Goal: Task Accomplishment & Management: Complete application form

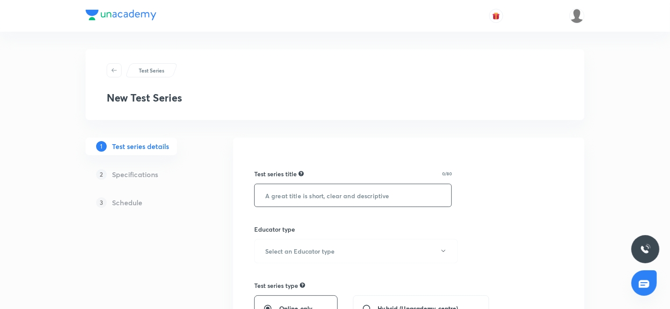
click at [304, 202] on input "text" at bounding box center [353, 195] width 197 height 22
paste input "Uttarakhand Judiciary Prelims Mock Test Series"
drag, startPoint x: 307, startPoint y: 193, endPoint x: 267, endPoint y: 195, distance: 40.0
click at [267, 195] on input "Uttarakhand Judiciary Prelims Mock Test Series" at bounding box center [353, 195] width 197 height 22
type input "J & K Judiciary Prelims Mock Test Series"
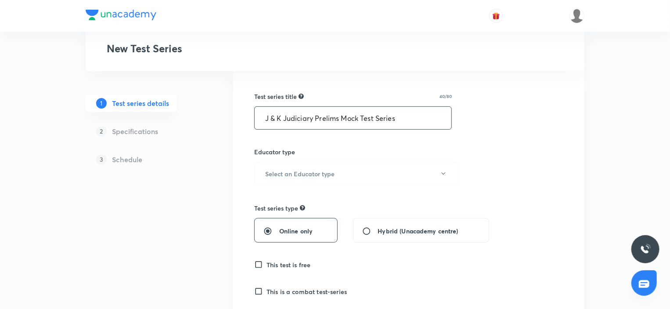
scroll to position [88, 0]
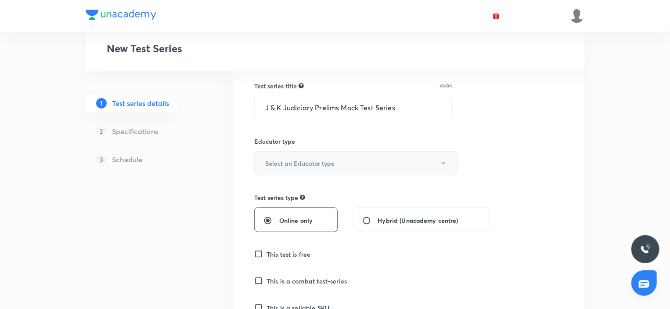
click at [300, 165] on h6 "Select an Educator type" at bounding box center [299, 163] width 69 height 9
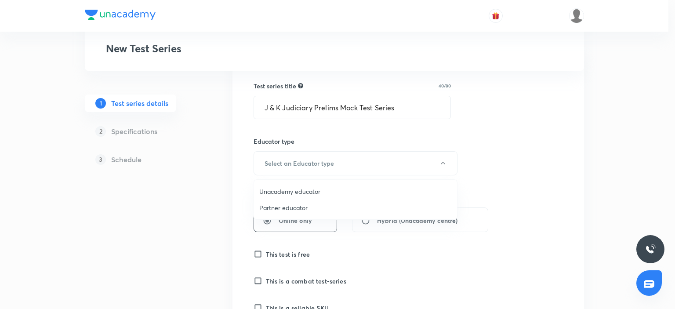
click at [289, 190] on span "Unacademy educator" at bounding box center [355, 191] width 192 height 9
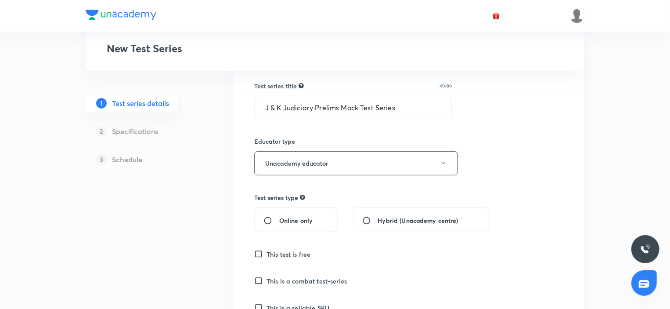
click at [290, 215] on div "Online only" at bounding box center [295, 219] width 83 height 25
click at [278, 219] on input "Online only" at bounding box center [272, 220] width 16 height 9
radio input "true"
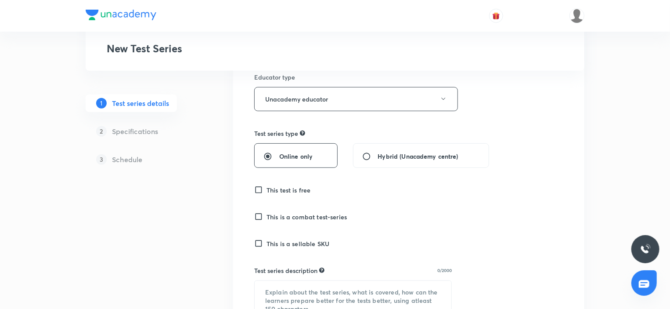
scroll to position [176, 0]
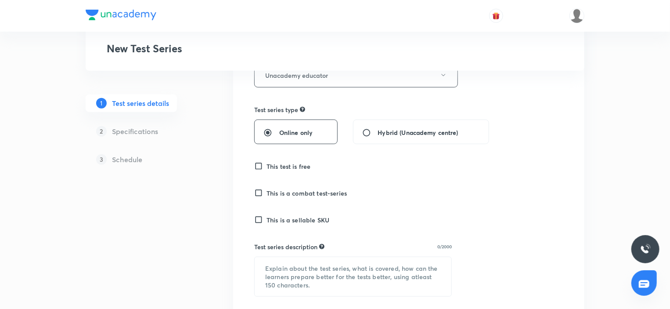
click at [283, 224] on h6 "This is a sellable SKU" at bounding box center [298, 219] width 63 height 9
click at [267, 224] on input "This is a sellable SKU" at bounding box center [260, 219] width 12 height 9
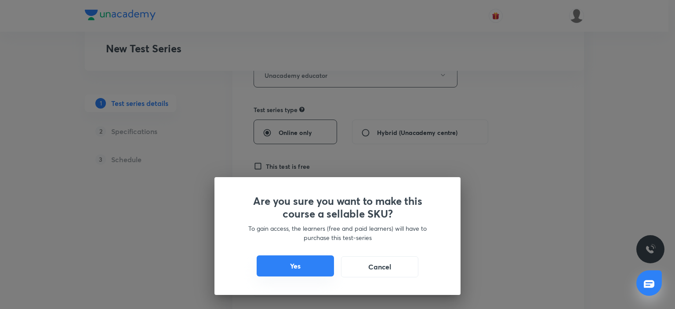
click at [317, 257] on button "Yes" at bounding box center [295, 265] width 77 height 21
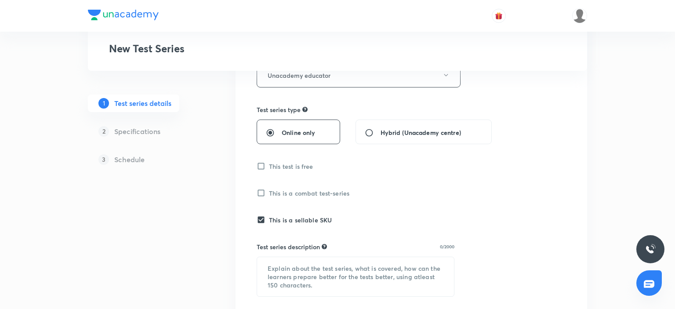
checkbox input "true"
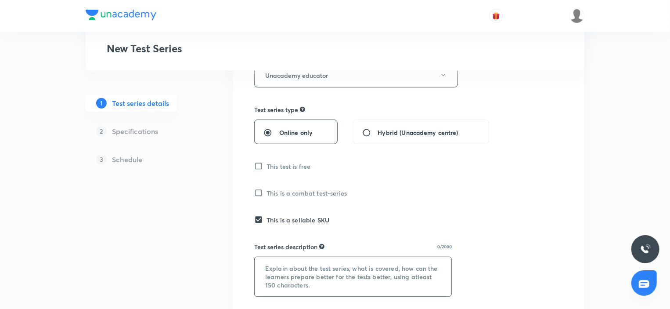
click at [286, 274] on textarea at bounding box center [353, 276] width 197 height 39
paste textarea "This is a Prelims subject-wise mock test series for all the Uttarakhand Judicia…"
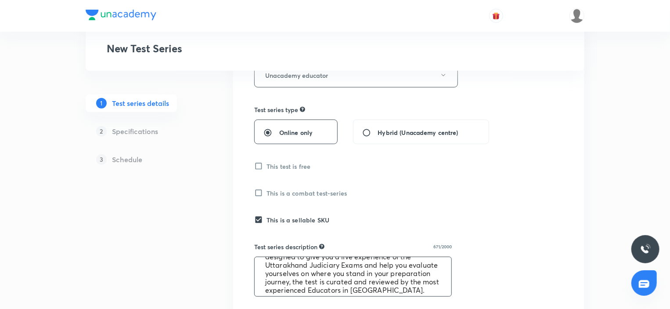
scroll to position [0, 0]
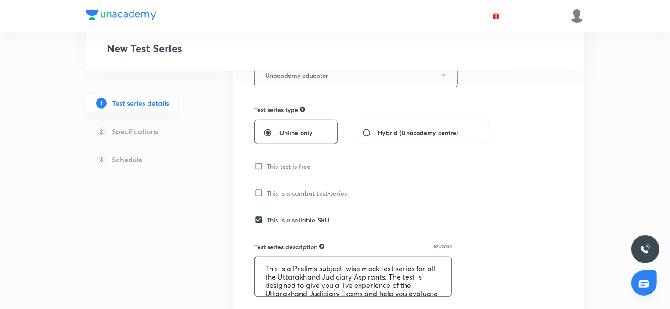
drag, startPoint x: 329, startPoint y: 277, endPoint x: 288, endPoint y: 278, distance: 41.3
click at [288, 278] on textarea "This is a Prelims subject-wise mock test series for all the Uttarakhand Judicia…" at bounding box center [353, 276] width 197 height 39
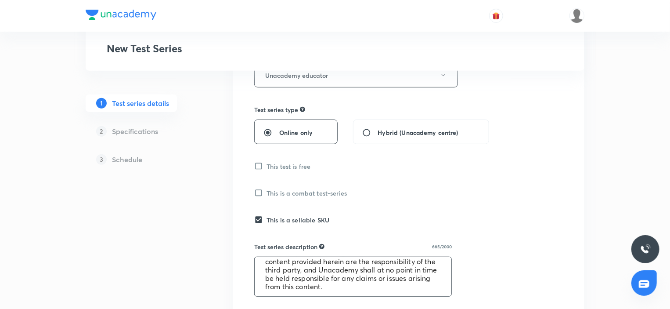
drag, startPoint x: 307, startPoint y: 293, endPoint x: 280, endPoint y: 263, distance: 40.5
click at [280, 263] on textarea "This is a Prelims subject-wise mock test series for all the J & K Judiciary Asp…" at bounding box center [353, 276] width 197 height 39
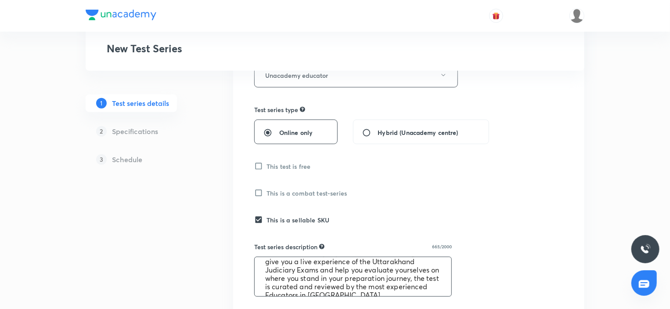
scroll to position [9, 0]
click at [312, 283] on textarea "This is a Prelims subject-wise mock test series for all the J & K Judiciary Asp…" at bounding box center [353, 276] width 197 height 39
drag, startPoint x: 308, startPoint y: 283, endPoint x: 267, endPoint y: 282, distance: 41.7
click at [267, 282] on textarea "This is a Prelims subject-wise mock test series for all the J & K Judiciary Asp…" at bounding box center [353, 276] width 197 height 39
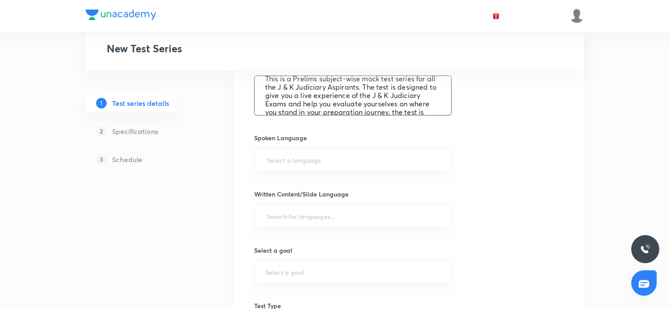
scroll to position [343, 0]
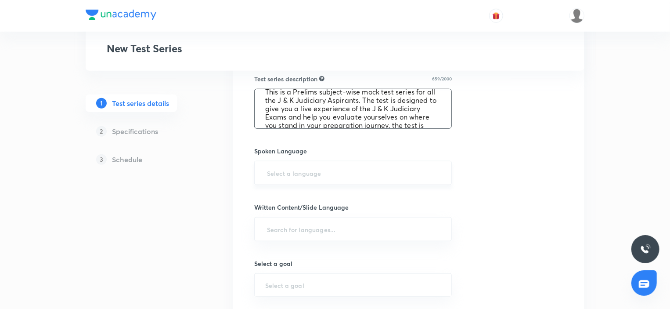
type textarea "This is a Prelims subject-wise mock test series for all the J & K Judiciary Asp…"
click at [290, 168] on input "text" at bounding box center [353, 173] width 176 height 16
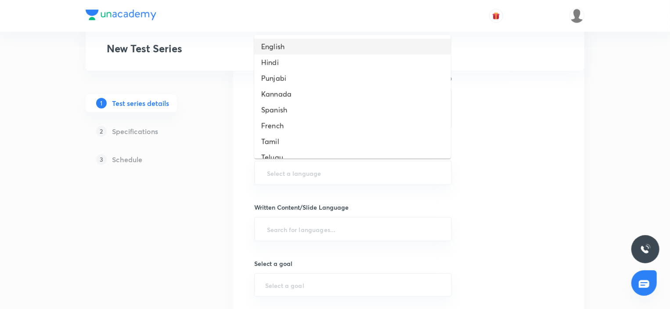
click at [275, 45] on li "English" at bounding box center [352, 47] width 197 height 16
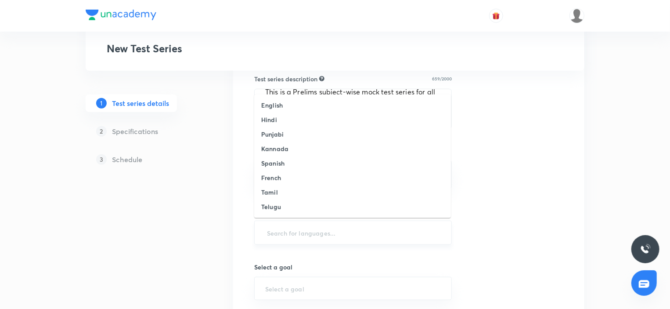
click at [286, 229] on input "text" at bounding box center [353, 232] width 176 height 16
click at [264, 104] on h6 "English" at bounding box center [272, 105] width 22 height 9
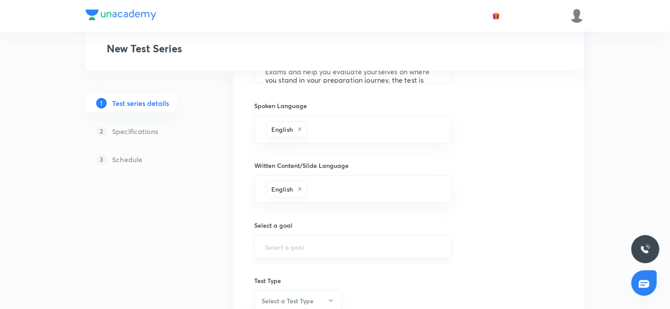
scroll to position [431, 0]
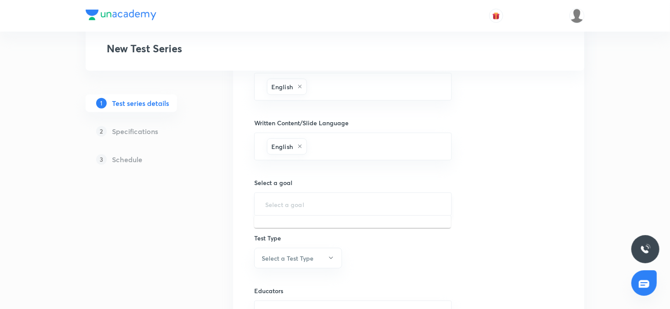
click at [274, 202] on input "text" at bounding box center [353, 204] width 176 height 8
click at [294, 232] on li "Judiciary - PCS (J)" at bounding box center [352, 227] width 197 height 16
type input "Judiciary - PCS (J)"
click at [294, 258] on h6 "Select a Test Type" at bounding box center [288, 257] width 52 height 9
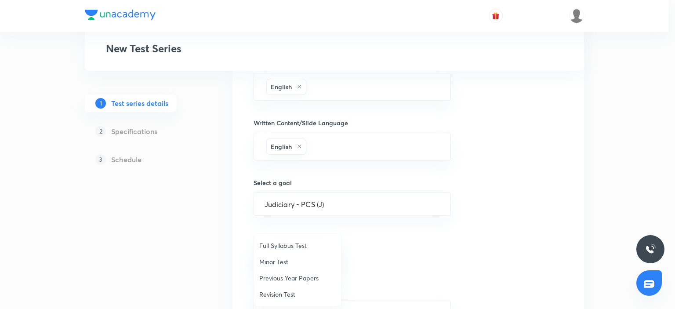
click at [292, 248] on span "Full Syllabus Test" at bounding box center [297, 245] width 76 height 9
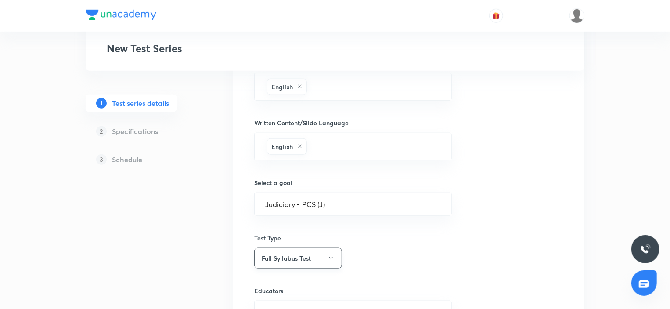
scroll to position [519, 0]
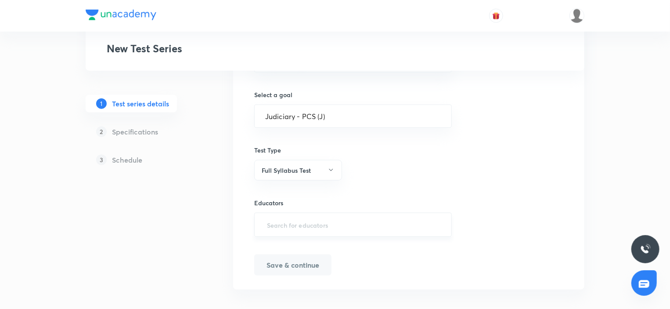
click at [291, 231] on div "​" at bounding box center [353, 225] width 198 height 24
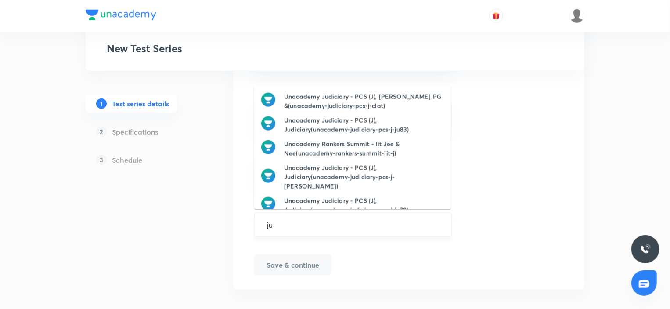
type input "jud"
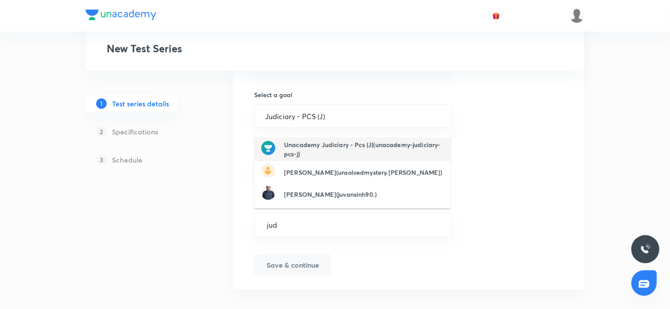
click at [319, 149] on h6 "Unacademy Judiciary - Pcs (J)(unacademy-judiciary-pcs-j)" at bounding box center [364, 149] width 160 height 18
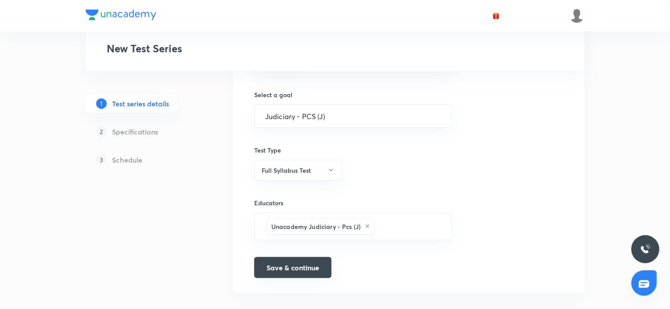
click at [307, 267] on button "Save & continue" at bounding box center [292, 267] width 77 height 21
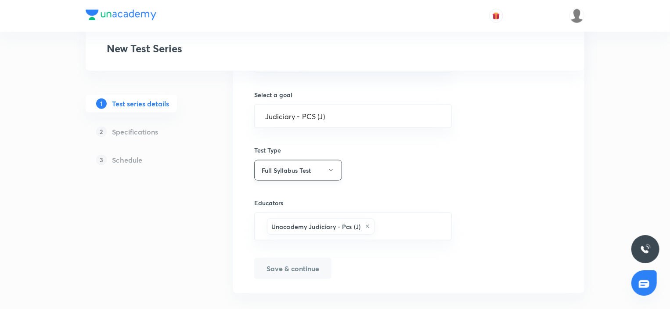
scroll to position [531, 0]
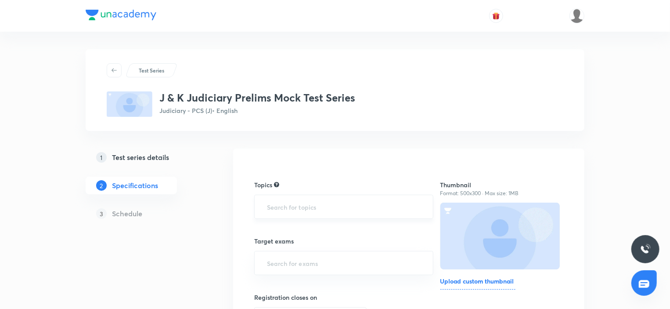
click at [307, 205] on input "text" at bounding box center [343, 207] width 157 height 16
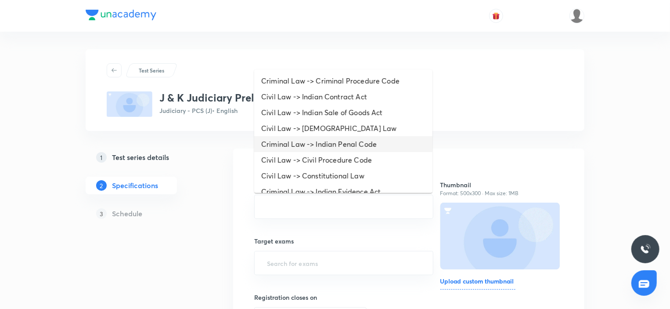
click at [301, 141] on li "Criminal Law -> Indian Penal Code" at bounding box center [343, 144] width 178 height 16
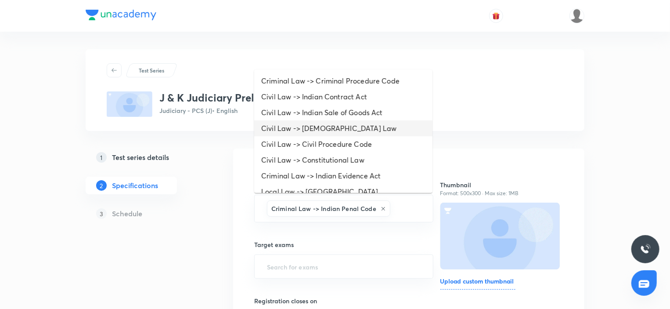
click at [300, 134] on li "Civil Law -> [DEMOGRAPHIC_DATA] Law" at bounding box center [343, 128] width 178 height 16
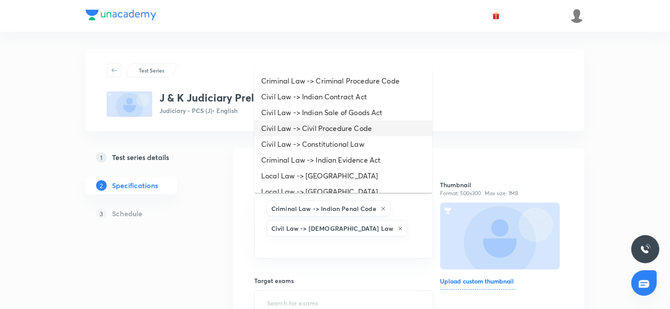
click at [296, 126] on li "Civil Law -> Civil Procedure Code" at bounding box center [343, 128] width 178 height 16
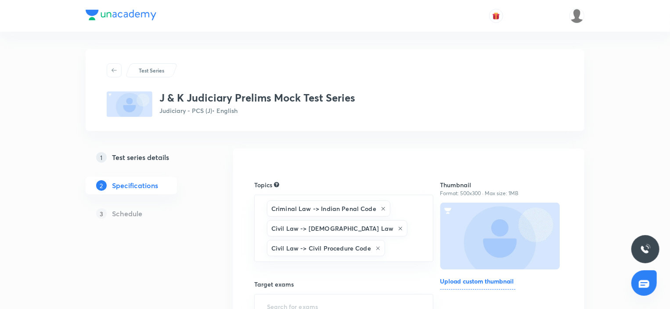
click at [294, 122] on div "Test Series J & K Judiciary Prelims Mock Test Series Judiciary - PCS (J) • Engl…" at bounding box center [335, 90] width 499 height 82
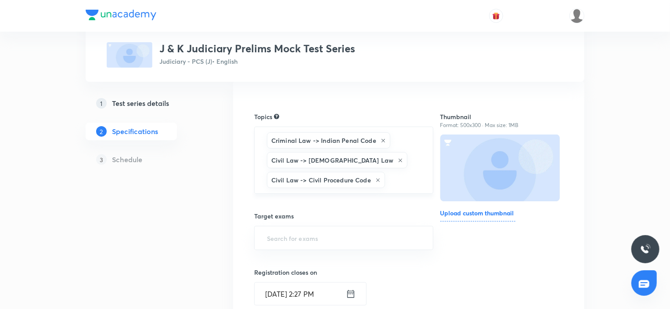
scroll to position [7, 0]
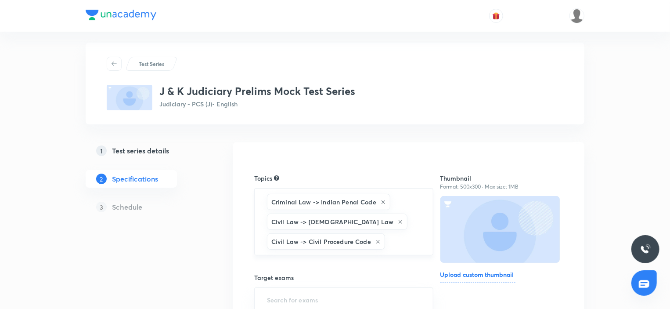
click at [387, 219] on div "Criminal Law -> Indian Penal Code Civil Law -> [DEMOGRAPHIC_DATA] Law Civil Law…" at bounding box center [343, 221] width 179 height 67
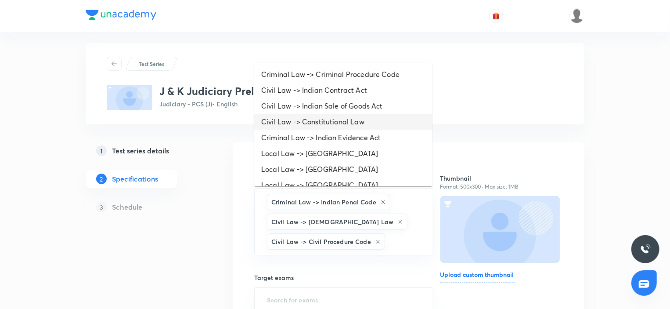
click at [347, 123] on li "Civil Law -> Constitutional Law" at bounding box center [343, 122] width 178 height 16
click at [337, 116] on li "Criminal Law -> Indian Evidence Act" at bounding box center [343, 122] width 178 height 16
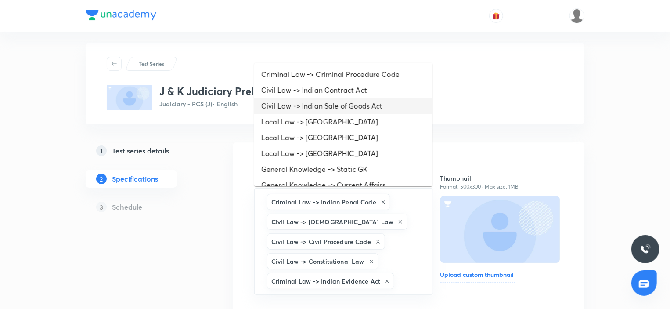
click at [326, 105] on li "Civil Law -> Indian Sale of Goods Act" at bounding box center [343, 106] width 178 height 16
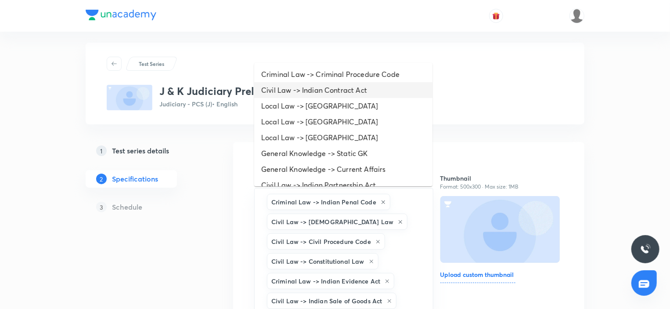
click at [309, 93] on li "Civil Law -> Indian Contract Act" at bounding box center [343, 90] width 178 height 16
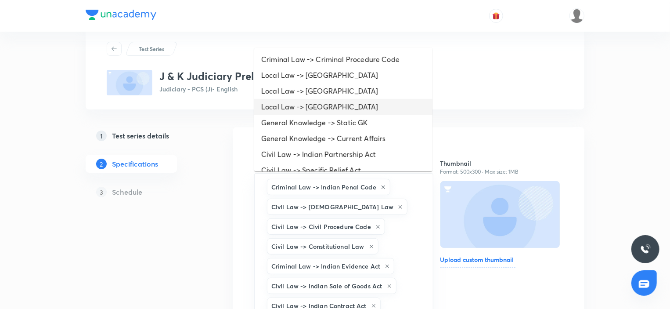
click at [327, 101] on li "Local Law -> [GEOGRAPHIC_DATA]" at bounding box center [343, 107] width 178 height 16
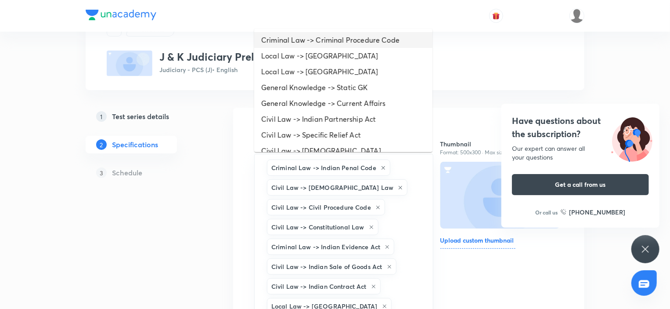
click at [306, 37] on li "Criminal Law -> Criminal Procedure Code" at bounding box center [343, 40] width 178 height 16
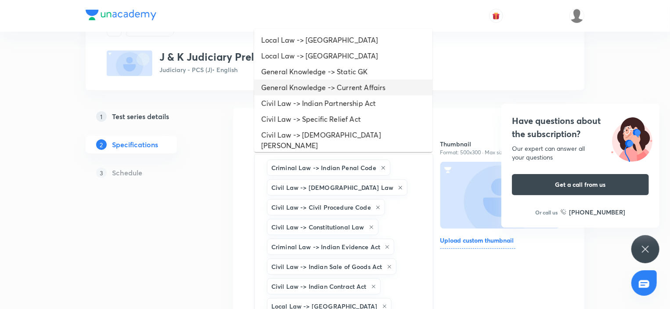
scroll to position [79, 0]
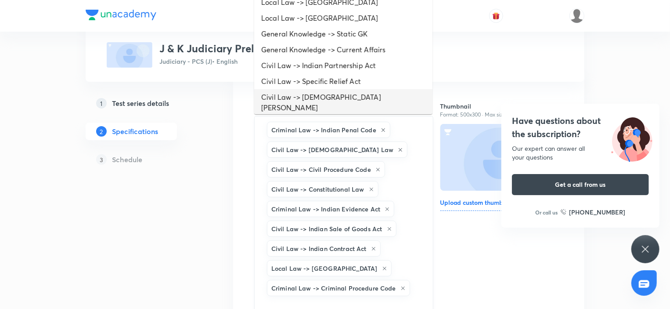
click at [382, 266] on icon at bounding box center [384, 268] width 5 height 5
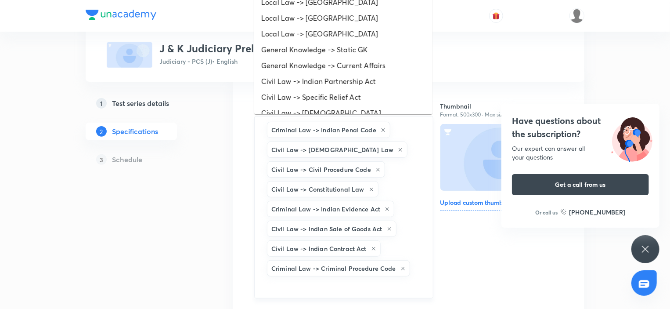
click at [414, 237] on div "Criminal Law -> Indian Penal Code Civil Law -> [DEMOGRAPHIC_DATA] Law Civil Law…" at bounding box center [343, 207] width 179 height 182
click at [321, 71] on li "General Knowledge -> Current Affairs" at bounding box center [343, 66] width 178 height 16
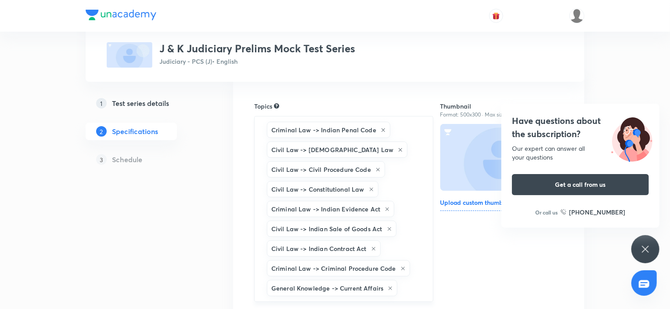
click at [422, 199] on div "Criminal Law -> Indian Penal Code Civil Law -> [DEMOGRAPHIC_DATA] Law Civil Law…" at bounding box center [343, 209] width 179 height 186
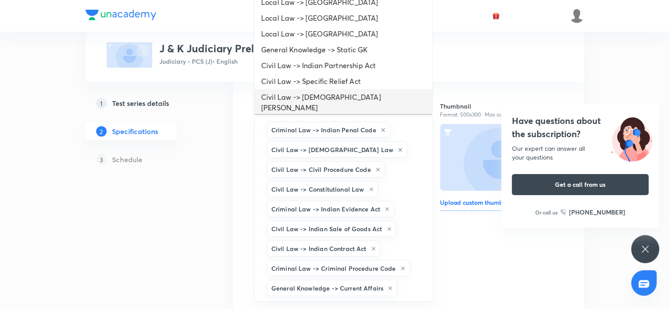
click at [325, 91] on li "Civil Law -> [DEMOGRAPHIC_DATA][PERSON_NAME]" at bounding box center [343, 102] width 178 height 26
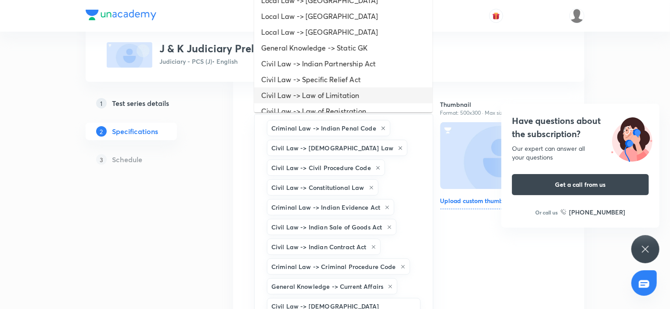
click at [325, 91] on li "Civil Law -> Law of Limitation" at bounding box center [343, 95] width 178 height 16
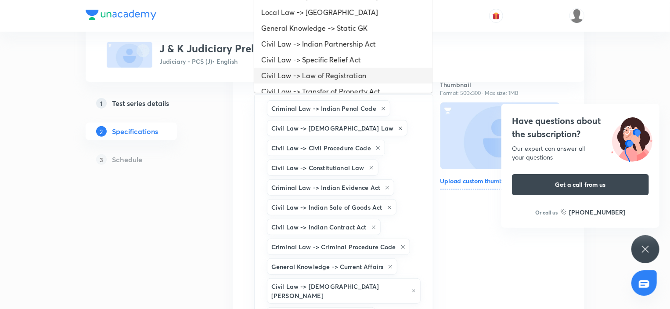
click at [317, 77] on li "Civil Law -> Law of Registration" at bounding box center [343, 76] width 178 height 16
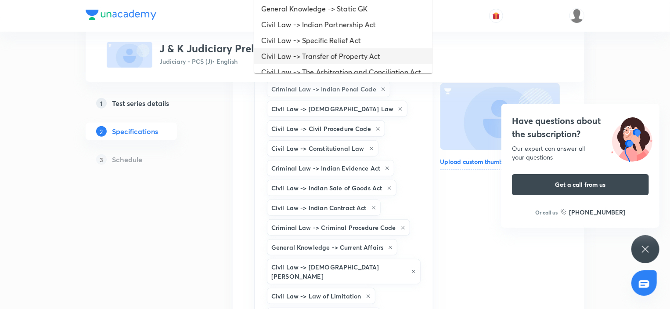
click at [308, 50] on li "Civil Law -> Transfer of Property Act" at bounding box center [343, 56] width 178 height 16
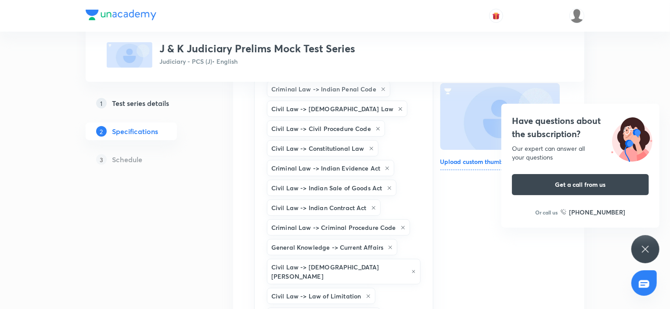
scroll to position [139, 0]
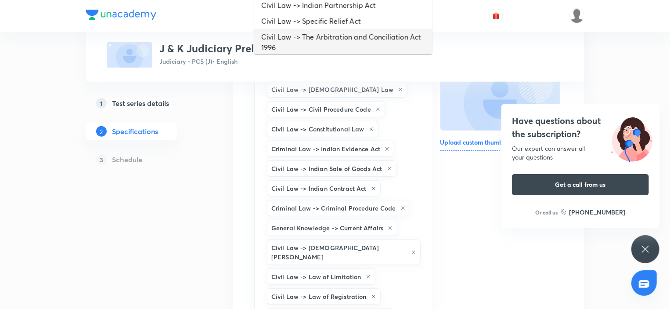
click at [316, 33] on li "Civil Law -> The Arbitration and Conciliation Act 1996" at bounding box center [343, 42] width 178 height 26
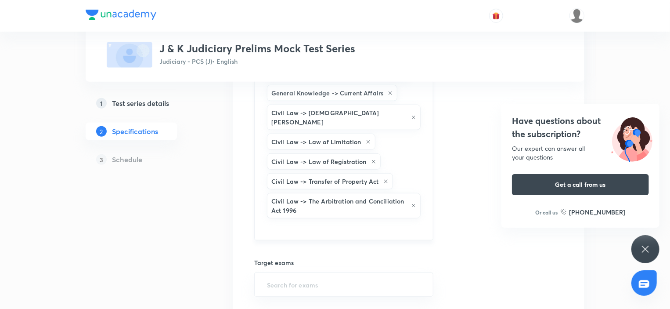
scroll to position [362, 0]
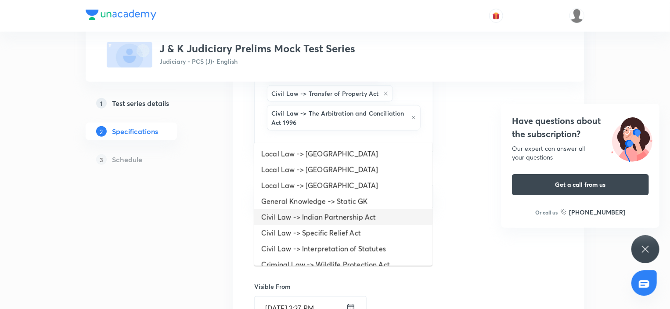
click at [309, 214] on li "Civil Law -> Indian Partnership Act" at bounding box center [343, 217] width 178 height 16
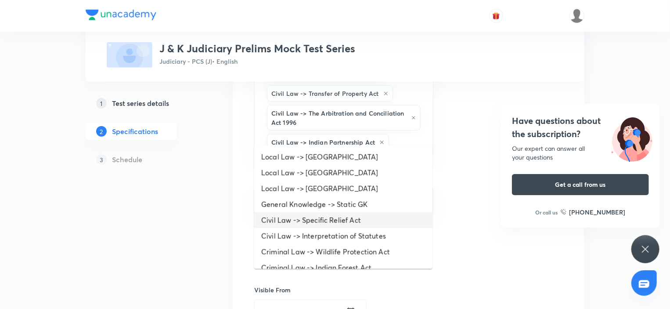
click at [306, 218] on li "Civil Law -> Specific Relief Act" at bounding box center [343, 220] width 178 height 16
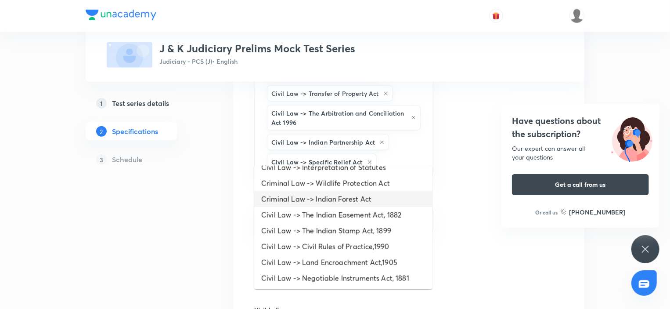
scroll to position [88, 0]
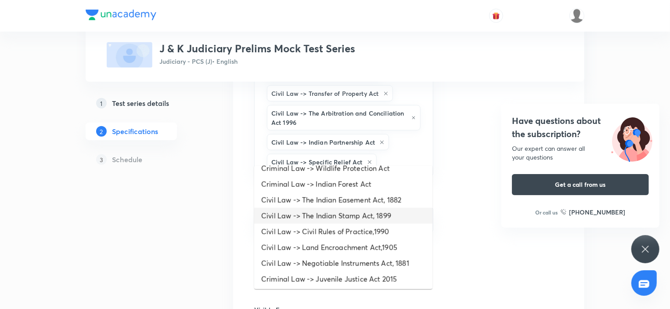
click at [300, 215] on li "Civil Law -> The Indian Stamp Act, 1899" at bounding box center [343, 216] width 178 height 16
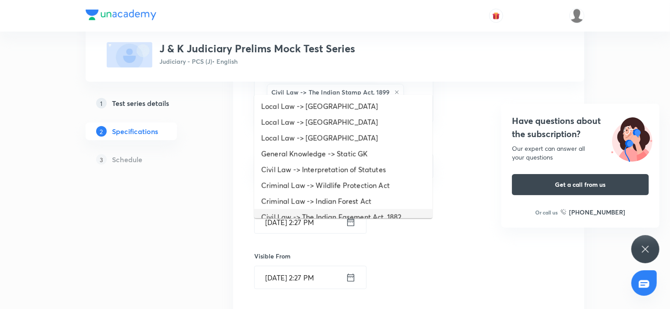
scroll to position [537, 0]
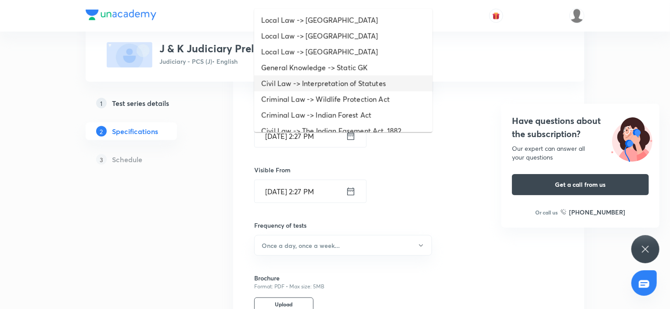
click at [333, 88] on li "Civil Law -> Interpretation of Statutes" at bounding box center [343, 84] width 178 height 16
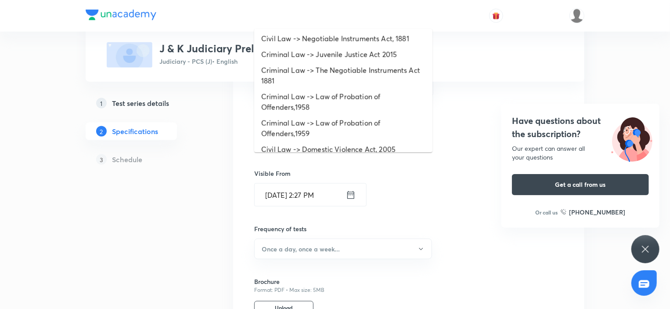
scroll to position [264, 0]
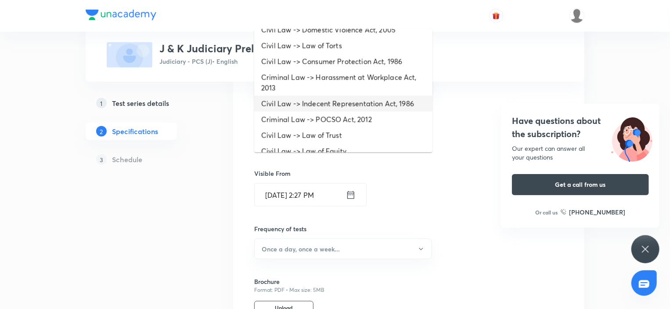
click at [322, 99] on li "Civil Law -> Indecent Representation Act, 1986" at bounding box center [343, 104] width 178 height 16
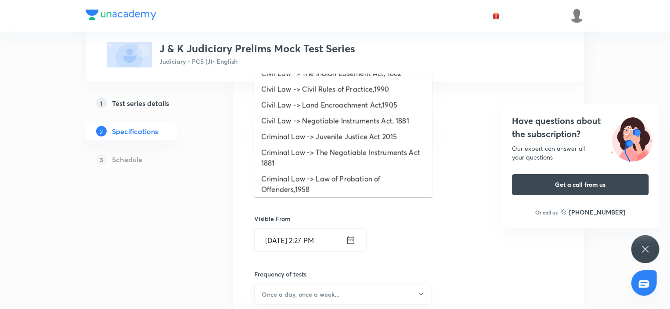
scroll to position [176, 0]
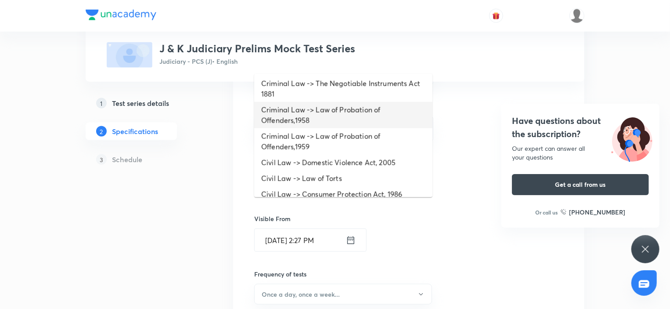
click at [317, 119] on li "Criminal Law -> Law of Probation of Offenders,1958" at bounding box center [343, 115] width 178 height 26
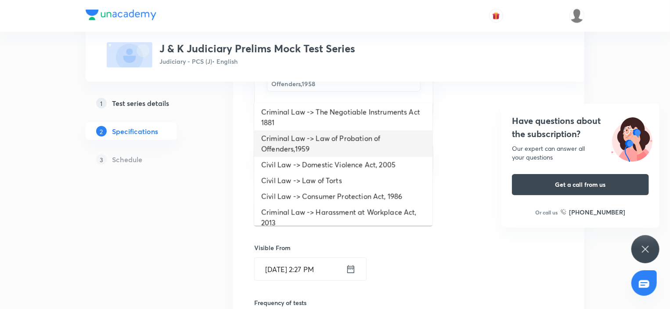
click at [327, 146] on li "Criminal Law -> Law of Probation of Offenders,1959" at bounding box center [343, 143] width 178 height 26
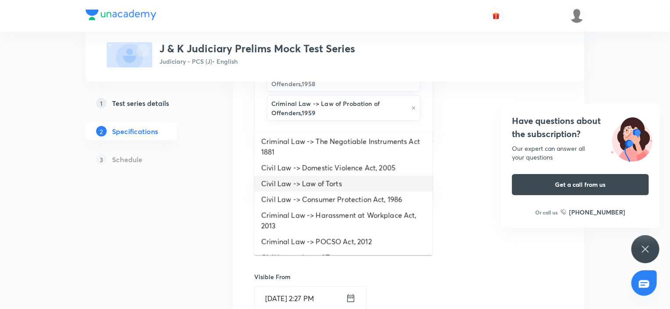
click at [315, 187] on li "Civil Law -> Law of Torts" at bounding box center [343, 184] width 178 height 16
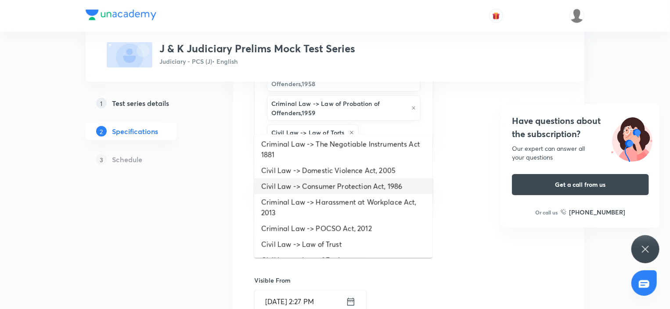
click at [319, 189] on li "Civil Law -> Consumer Protection Act, 1986" at bounding box center [343, 186] width 178 height 16
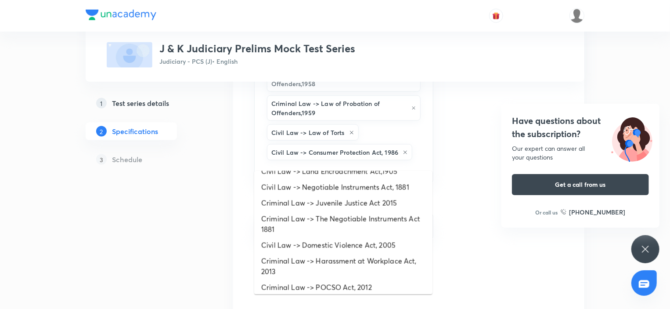
scroll to position [173, 0]
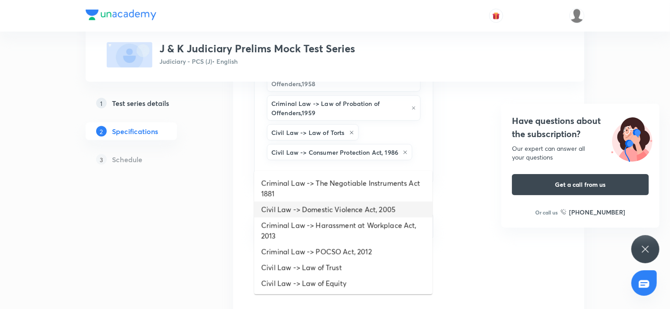
click at [315, 211] on li "Civil Law -> Domestic Violence Act, 2005" at bounding box center [343, 210] width 178 height 16
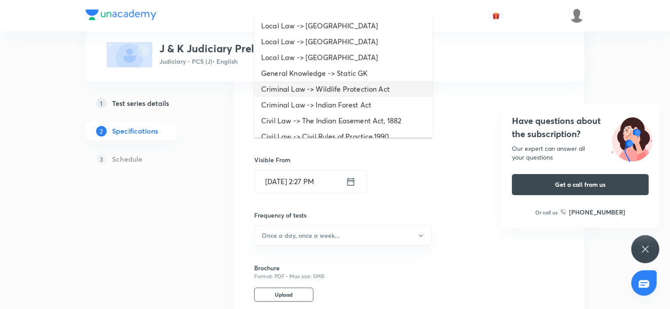
click at [313, 85] on li "Criminal Law -> Wildlife Protection Act" at bounding box center [343, 89] width 178 height 16
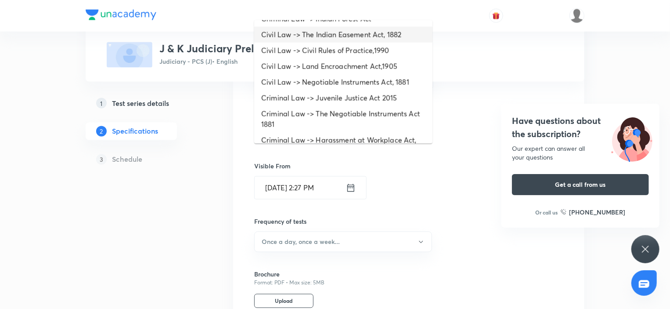
scroll to position [88, 0]
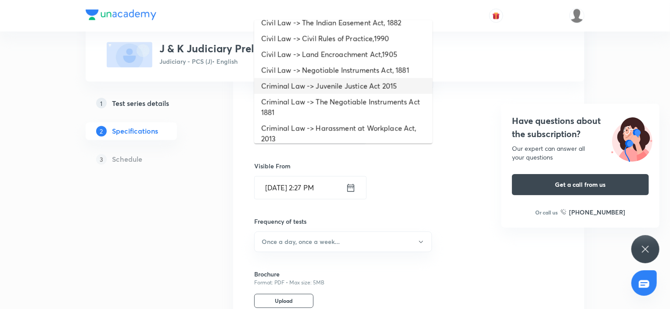
click at [309, 92] on li "Criminal Law -> Juvenile Justice Act 2015" at bounding box center [343, 86] width 178 height 16
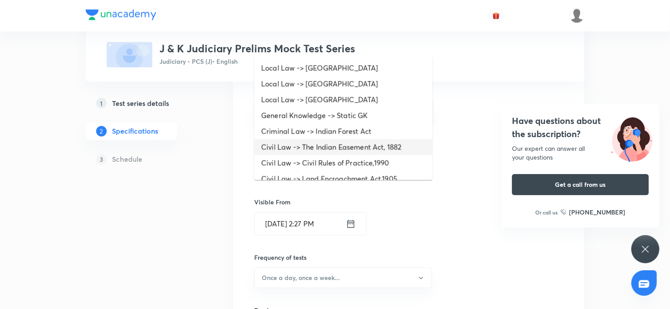
click at [318, 147] on li "Civil Law -> The Indian Easement Act, 1882" at bounding box center [343, 147] width 178 height 16
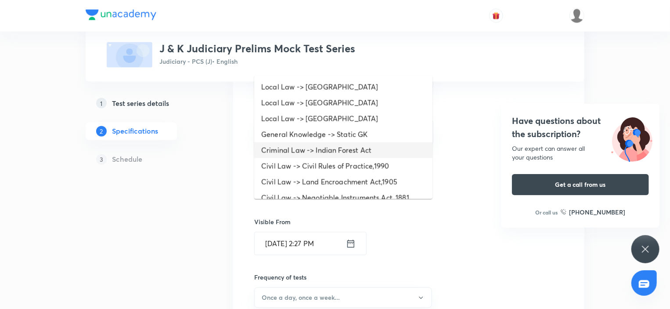
click at [318, 153] on li "Criminal Law -> Indian Forest Act" at bounding box center [343, 150] width 178 height 16
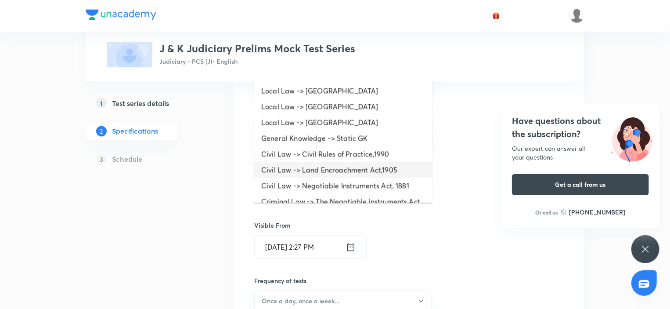
click at [322, 171] on li "Civil Law -> Land Encroachment Act,1905" at bounding box center [343, 170] width 178 height 16
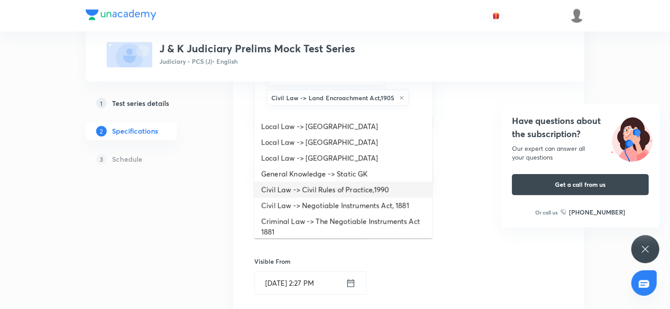
click at [323, 189] on li "Civil Law -> Civil Rules of Practice,1990" at bounding box center [343, 190] width 178 height 16
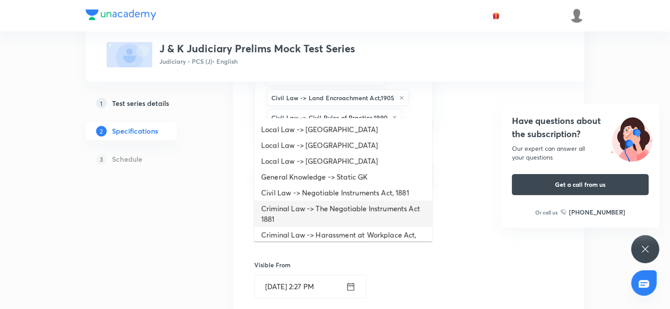
click at [325, 210] on li "Criminal Law -> The Negotiable Instruments Act 1881" at bounding box center [343, 214] width 178 height 26
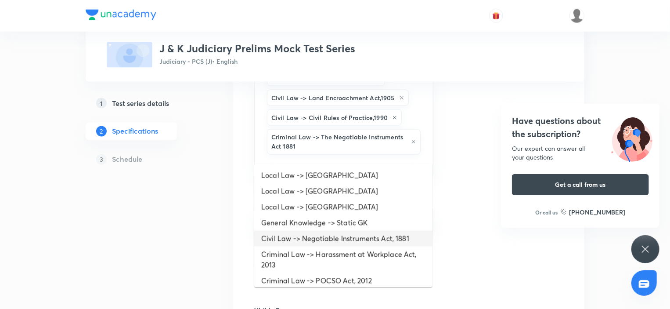
click at [322, 242] on li "Civil Law -> Negotiable Instruments Act, 1881" at bounding box center [343, 239] width 178 height 16
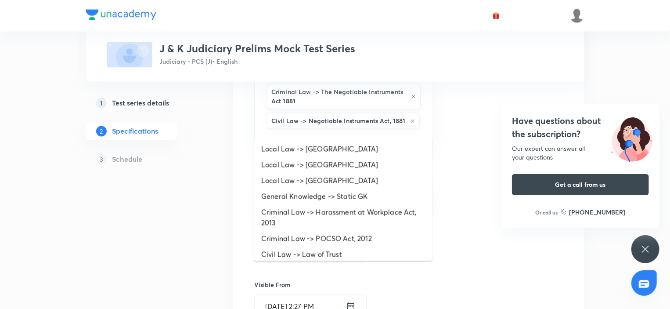
scroll to position [798, 0]
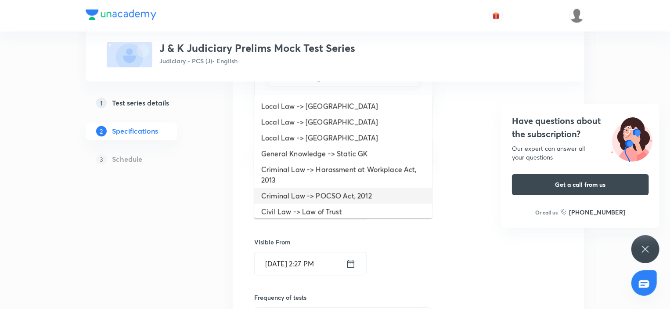
click at [322, 200] on li "Criminal Law -> POCSO Act, 2012" at bounding box center [343, 196] width 178 height 16
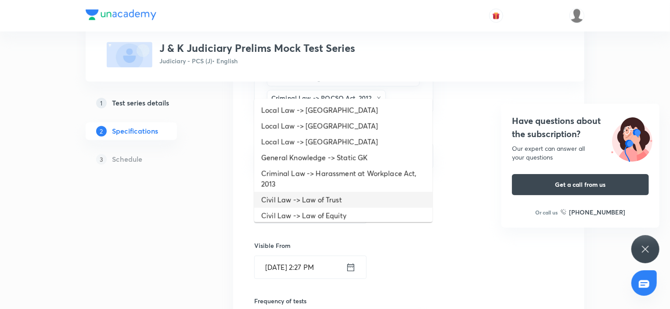
click at [322, 200] on li "Civil Law -> Law of Trust" at bounding box center [343, 200] width 178 height 16
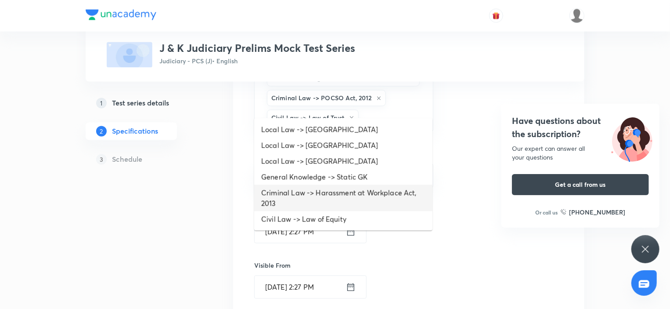
click at [322, 200] on li "Criminal Law -> Harassment at Workplace Act, 2013" at bounding box center [343, 198] width 178 height 26
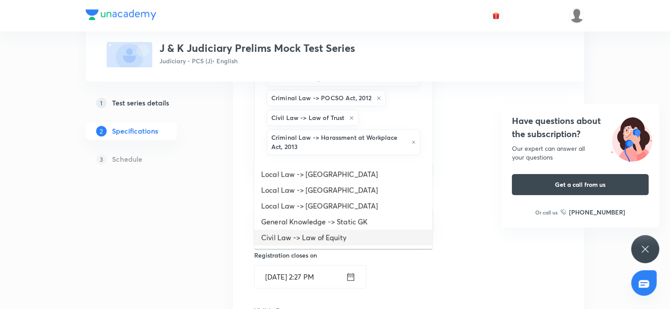
click at [325, 234] on li "Civil Law -> Law of Equity" at bounding box center [343, 238] width 178 height 16
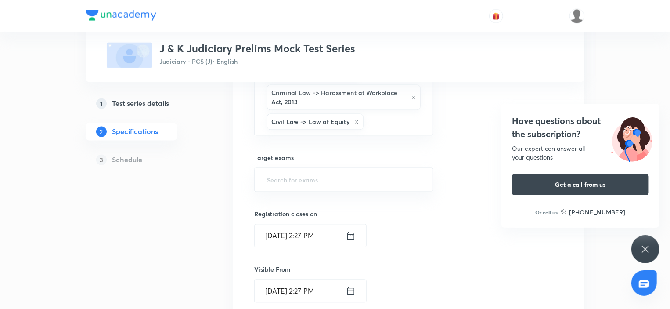
scroll to position [886, 0]
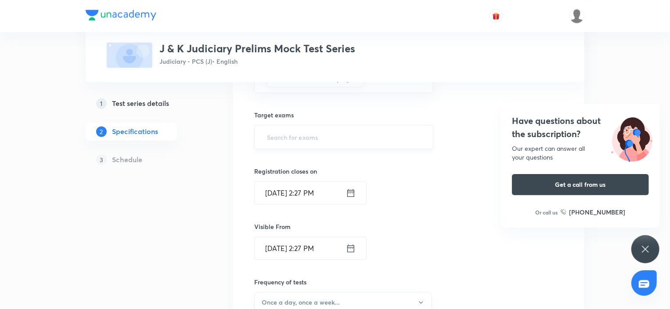
click at [275, 129] on input "text" at bounding box center [343, 137] width 157 height 16
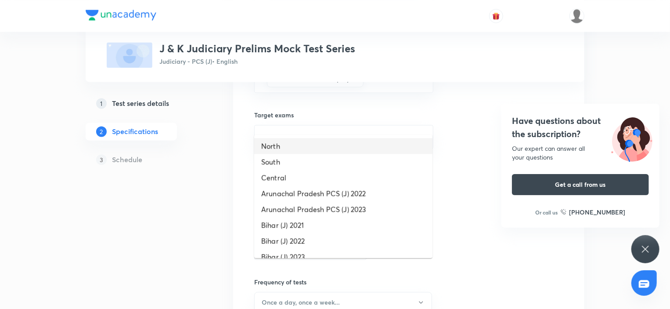
click at [283, 151] on li "North" at bounding box center [343, 146] width 178 height 16
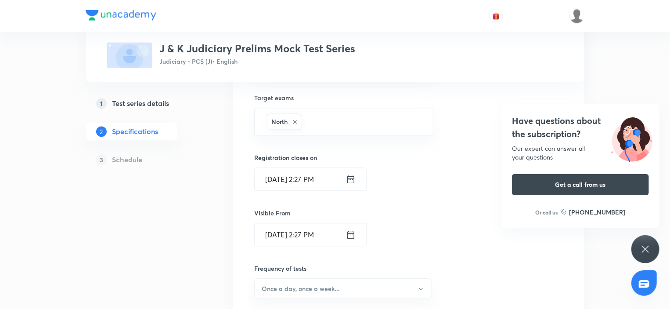
scroll to position [974, 0]
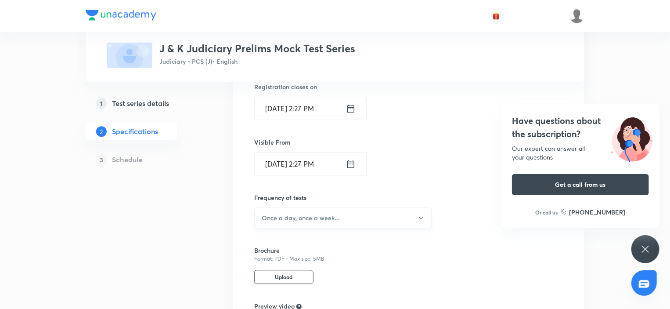
click at [294, 213] on h6 "Once a day, once a week..." at bounding box center [301, 217] width 78 height 9
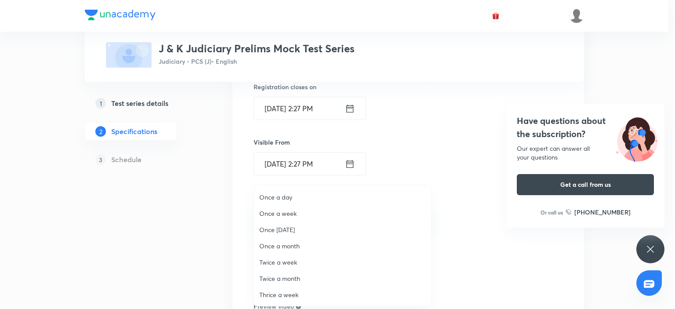
click at [282, 213] on span "Once a week" at bounding box center [342, 213] width 166 height 9
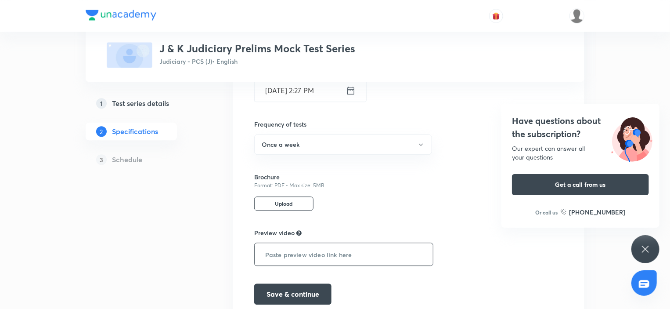
scroll to position [1062, 0]
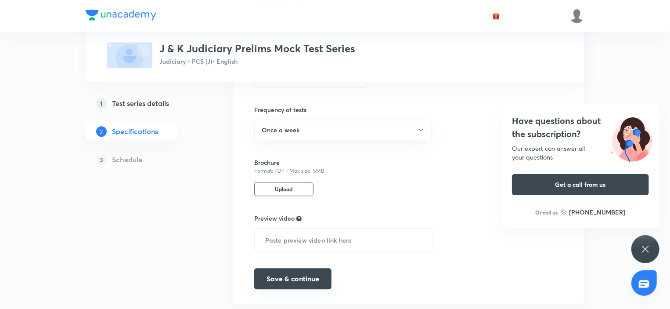
click at [309, 268] on button "Save & continue" at bounding box center [292, 278] width 77 height 21
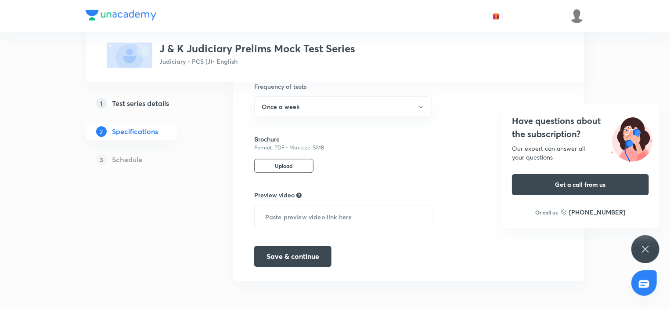
scroll to position [934, 0]
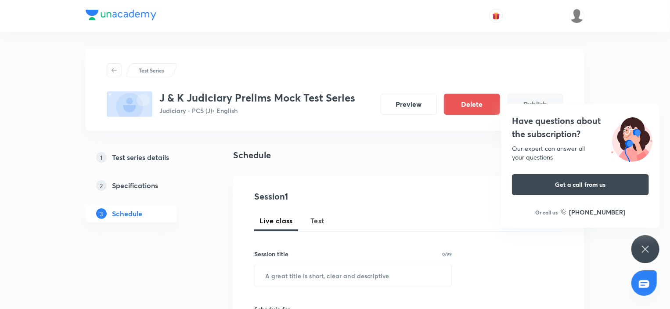
click at [322, 224] on span "Test" at bounding box center [318, 220] width 14 height 11
click at [292, 270] on input "text" at bounding box center [353, 275] width 197 height 22
click at [289, 277] on input "text" at bounding box center [353, 275] width 197 height 22
click at [296, 266] on input "text" at bounding box center [353, 275] width 197 height 22
click at [330, 275] on input "text" at bounding box center [353, 275] width 197 height 22
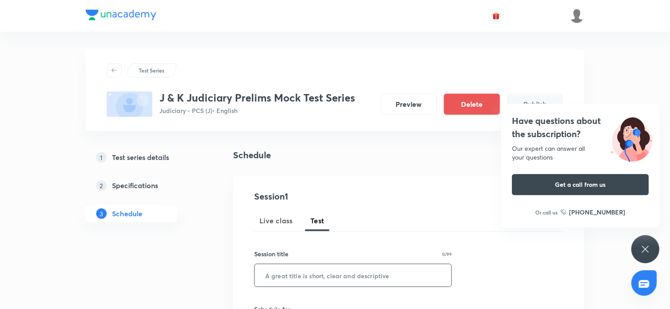
paste input "THE BHARATIYA NAGARIK SURAKSHA [PERSON_NAME]"
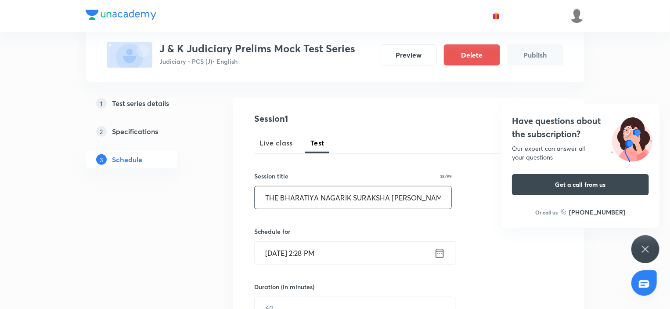
scroll to position [88, 0]
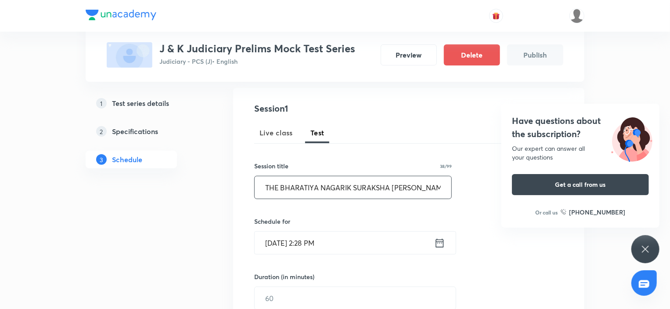
type input "THE BHARATIYA NAGARIK SURAKSHA [PERSON_NAME]"
click at [338, 247] on input "[DATE] 2:28 PM" at bounding box center [345, 242] width 180 height 22
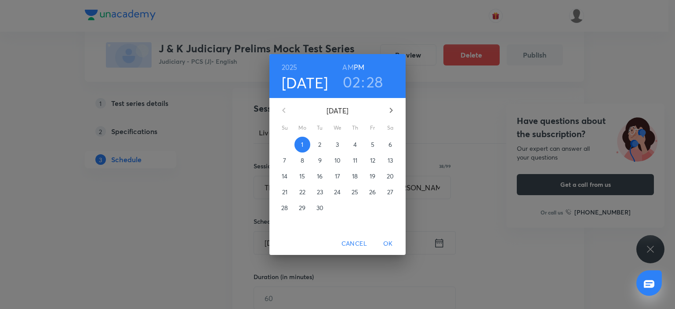
click at [283, 170] on button "14" at bounding box center [285, 176] width 16 height 16
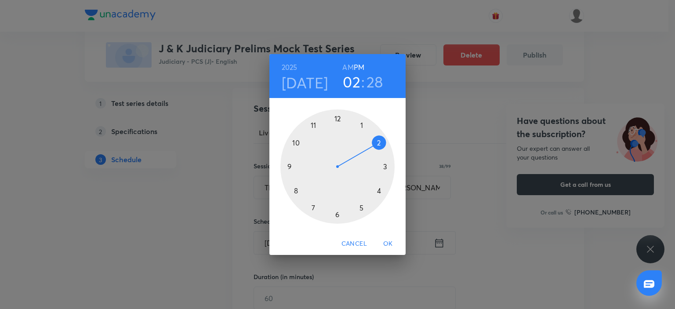
click at [360, 126] on div at bounding box center [337, 166] width 114 height 114
click at [338, 117] on div at bounding box center [337, 166] width 114 height 114
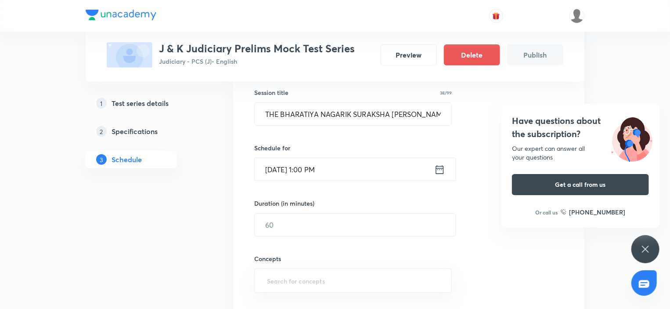
scroll to position [176, 0]
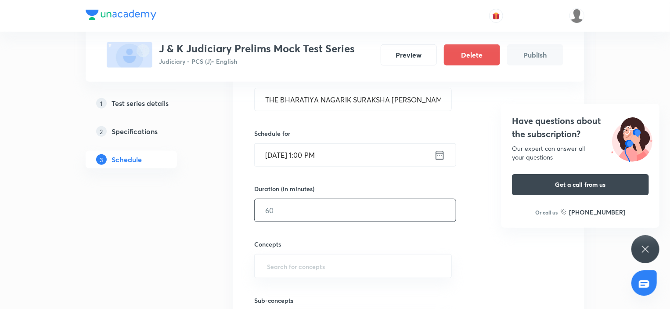
click at [315, 205] on input "text" at bounding box center [355, 210] width 201 height 22
type input "120"
click at [311, 264] on input "text" at bounding box center [353, 266] width 176 height 16
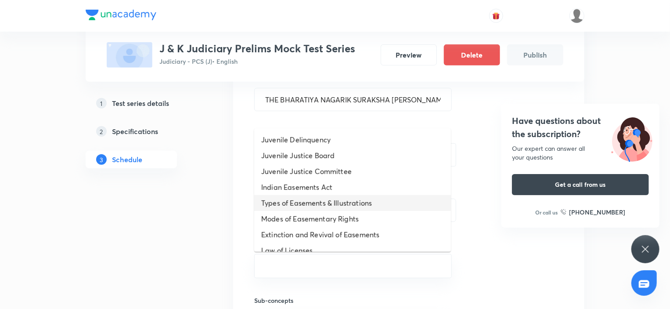
click at [304, 196] on li "Types of Easements & Illustrations" at bounding box center [352, 203] width 197 height 16
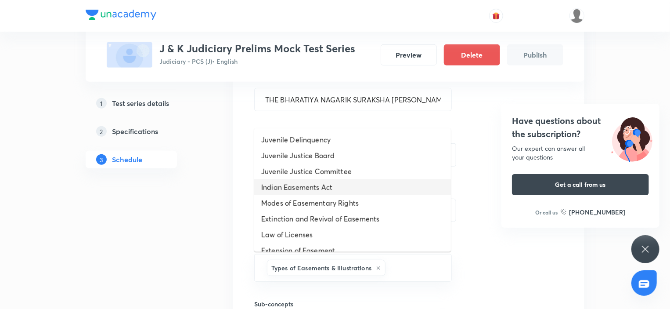
click at [303, 193] on li "Indian Easements Act" at bounding box center [352, 187] width 197 height 16
click at [303, 193] on li "Modes of Easementary Rights" at bounding box center [352, 187] width 197 height 16
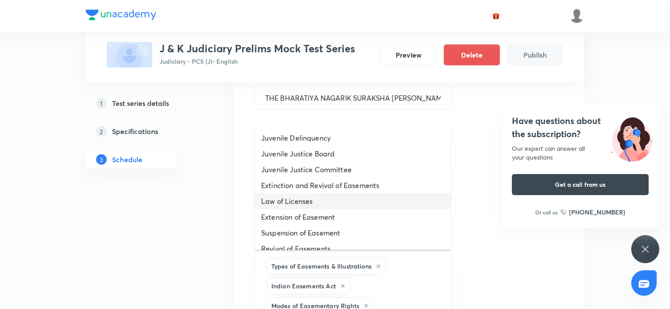
click at [303, 193] on li "Law of Licenses" at bounding box center [352, 201] width 197 height 16
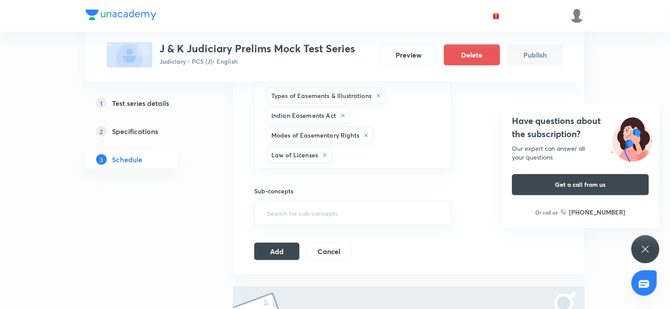
scroll to position [353, 0]
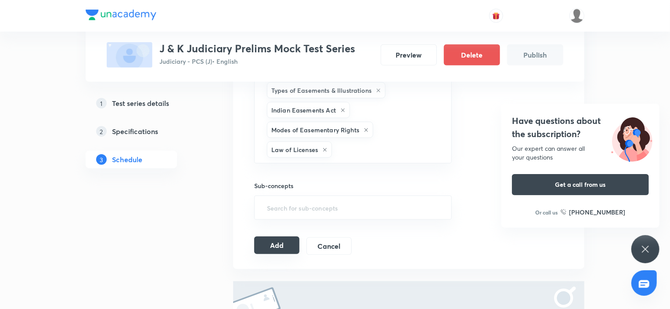
click at [292, 242] on button "Add" at bounding box center [276, 245] width 45 height 18
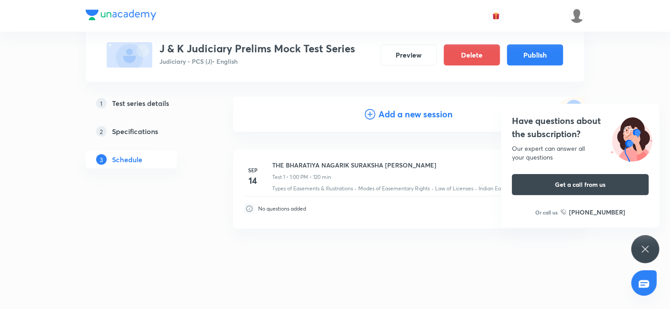
click at [652, 246] on div "Have questions about the subscription? Our expert can answer all your questions…" at bounding box center [646, 249] width 28 height 28
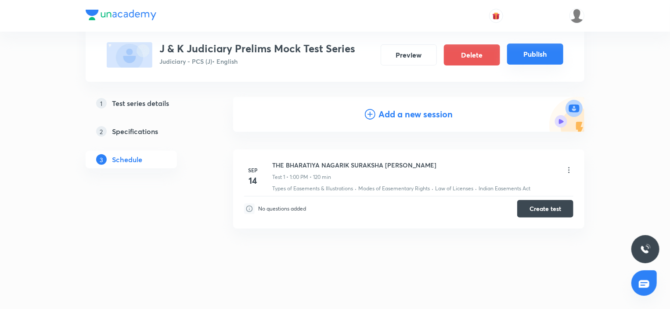
click at [537, 58] on button "Publish" at bounding box center [535, 53] width 56 height 21
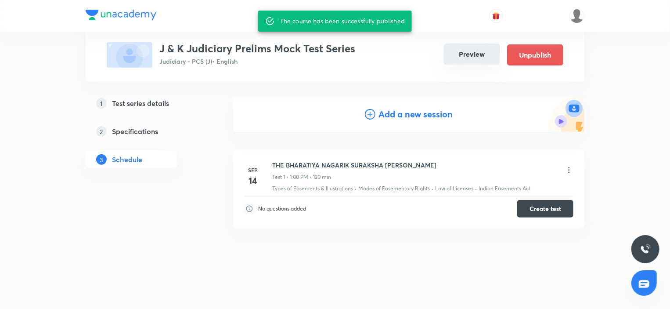
click at [471, 56] on button "Preview" at bounding box center [472, 53] width 56 height 21
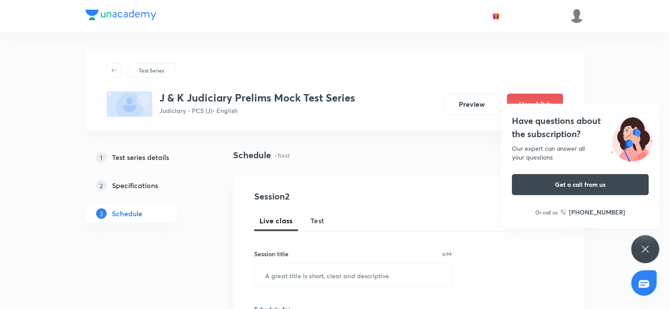
click at [652, 246] on div "Have questions about the subscription? Our expert can answer all your questions…" at bounding box center [646, 249] width 28 height 28
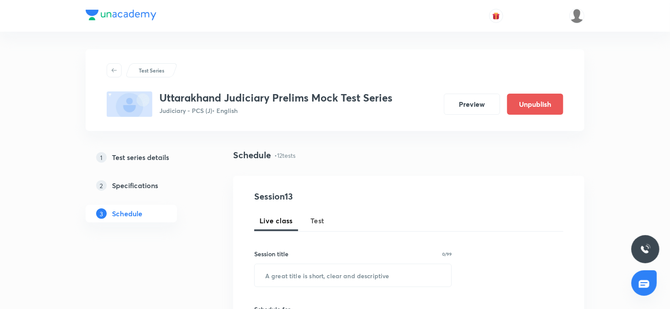
click at [118, 161] on h5 "Test series details" at bounding box center [140, 157] width 57 height 11
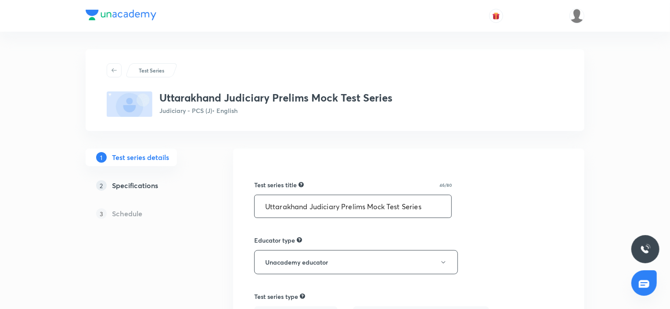
click at [352, 214] on input "Uttarakhand Judiciary Prelims Mock Test Series" at bounding box center [353, 206] width 197 height 22
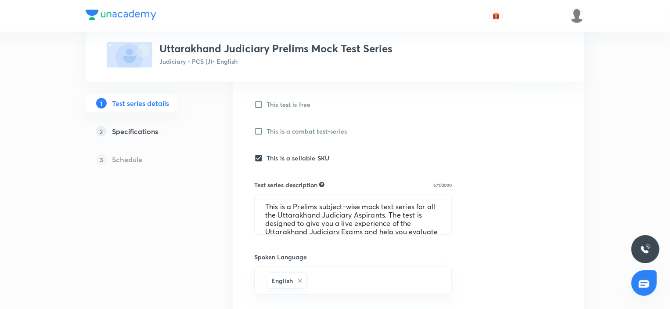
scroll to position [351, 0]
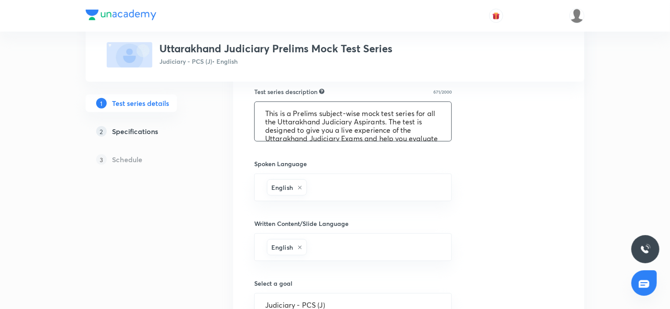
click at [308, 130] on textarea "This is a Prelims subject-wise mock test series for all the Uttarakhand Judicia…" at bounding box center [353, 121] width 197 height 39
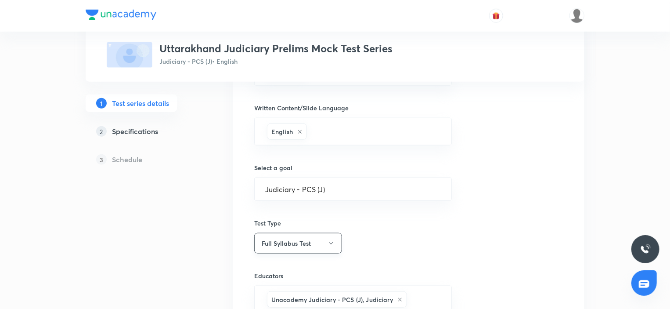
scroll to position [527, 0]
